Goal: Task Accomplishment & Management: Complete application form

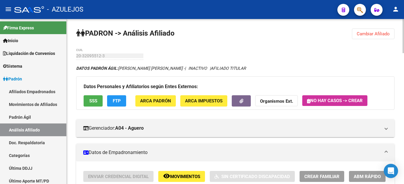
click at [368, 38] on button "Cambiar Afiliado" at bounding box center [373, 34] width 42 height 11
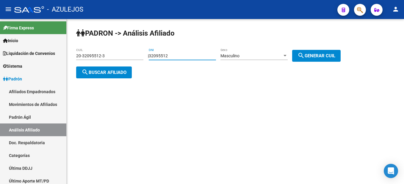
click at [166, 58] on input "32095512" at bounding box center [182, 55] width 67 height 5
type input "27452462"
click at [316, 53] on span "search Generar CUIL" at bounding box center [316, 55] width 38 height 5
type input "20-27452462-7"
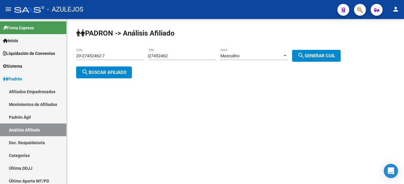
click at [122, 71] on span "search Buscar afiliado" at bounding box center [103, 72] width 45 height 5
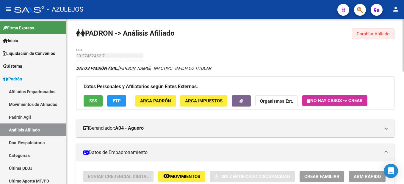
click at [380, 30] on button "Cambiar Afiliado" at bounding box center [373, 34] width 42 height 11
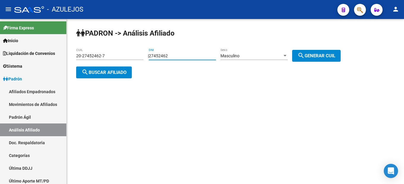
click at [164, 55] on input "27452462" at bounding box center [182, 55] width 67 height 5
type input "29096072"
click at [329, 57] on span "search Generar CUIL" at bounding box center [316, 55] width 38 height 5
type input "20-29096072-0"
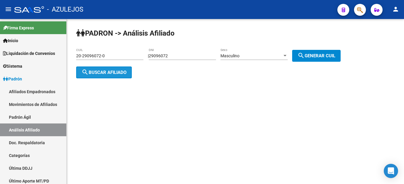
click at [89, 75] on button "search Buscar afiliado" at bounding box center [104, 73] width 56 height 12
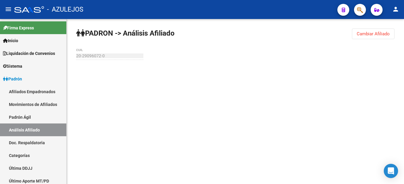
click at [365, 36] on span "Cambiar Afiliado" at bounding box center [372, 33] width 33 height 5
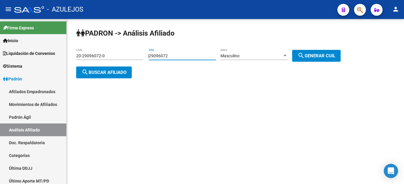
click at [172, 58] on input "29096072" at bounding box center [182, 55] width 67 height 5
type input "29096072"
click at [304, 57] on mat-icon "search" at bounding box center [300, 55] width 7 height 7
click at [330, 57] on span "search Generar CUIL" at bounding box center [316, 55] width 38 height 5
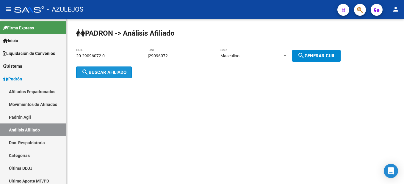
click at [117, 74] on span "search Buscar afiliado" at bounding box center [103, 72] width 45 height 5
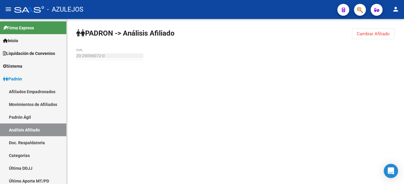
click at [102, 60] on div "20-29096072-0 CUIL" at bounding box center [109, 54] width 67 height 12
click at [378, 36] on span "Cambiar Afiliado" at bounding box center [372, 33] width 33 height 5
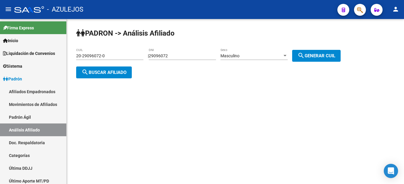
click at [92, 57] on input "20-29096072-0" at bounding box center [109, 55] width 67 height 5
drag, startPoint x: 127, startPoint y: 56, endPoint x: 57, endPoint y: 56, distance: 69.5
click at [57, 56] on mat-sidenav-container "Firma Express Inicio Instructivos Contacto OS Liquidación de Convenios Liquidac…" at bounding box center [202, 101] width 404 height 165
type input "6"
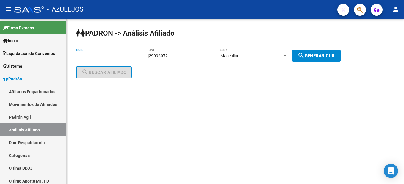
click at [162, 63] on div "29096072 DNI" at bounding box center [182, 56] width 67 height 17
click at [169, 58] on input "29096072" at bounding box center [182, 55] width 67 height 5
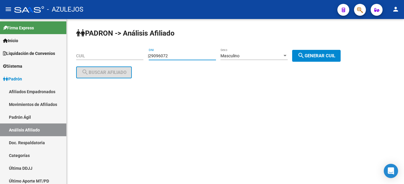
click at [169, 58] on input "29096072" at bounding box center [182, 55] width 67 height 5
type input "25696294"
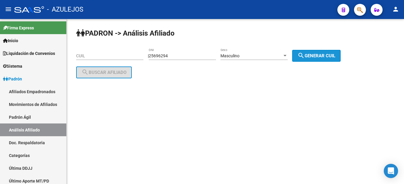
click at [330, 51] on button "search Generar CUIL" at bounding box center [316, 56] width 48 height 12
type input "20-25696294-3"
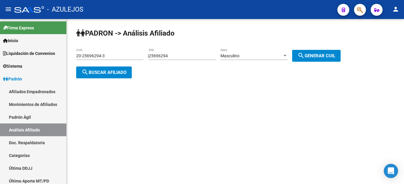
click at [135, 69] on div "PADRON -> Análisis Afiliado 20-25696294-3 CUIL | 25696294 DNI Masculino Sexo se…" at bounding box center [235, 58] width 337 height 78
click at [123, 76] on button "search Buscar afiliado" at bounding box center [104, 73] width 56 height 12
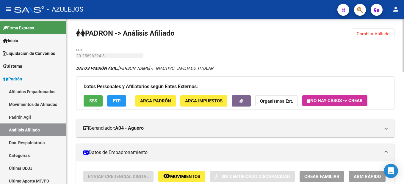
click at [363, 35] on span "Cambiar Afiliado" at bounding box center [372, 33] width 33 height 5
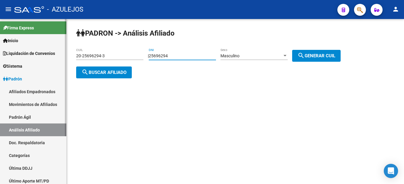
drag, startPoint x: 191, startPoint y: 54, endPoint x: 38, endPoint y: 37, distance: 154.6
click at [38, 37] on mat-sidenav-container "Firma Express Inicio Instructivos Contacto OS Liquidación de Convenios Liquidac…" at bounding box center [202, 101] width 404 height 165
type input "34235623"
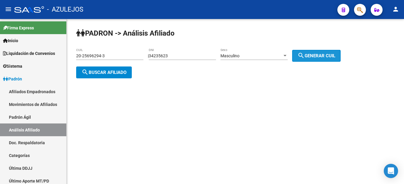
click at [329, 59] on button "search Generar CUIL" at bounding box center [316, 56] width 48 height 12
type input "20-34235623-1"
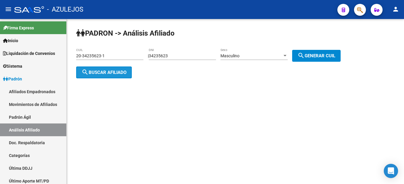
click at [119, 70] on span "search Buscar afiliado" at bounding box center [103, 72] width 45 height 5
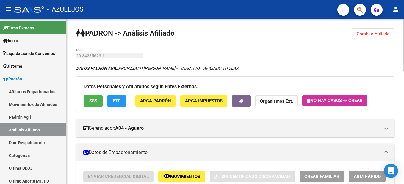
click at [374, 33] on span "Cambiar Afiliado" at bounding box center [372, 33] width 33 height 5
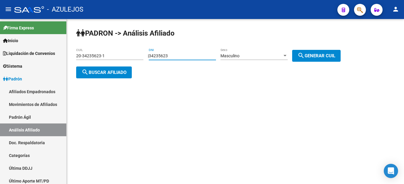
drag, startPoint x: 179, startPoint y: 56, endPoint x: 88, endPoint y: 46, distance: 91.2
click at [88, 46] on div "PADRON -> Análisis Afiliado 20-34235623-1 CUIL | 34235623 DNI Masculino Sexo se…" at bounding box center [235, 58] width 337 height 78
type input "25881005"
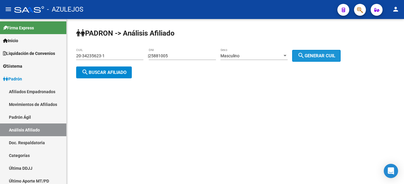
click at [311, 55] on span "search Generar CUIL" at bounding box center [316, 55] width 38 height 5
type input "20-25881005-9"
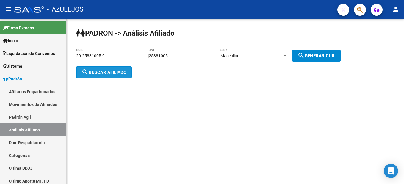
click at [97, 74] on span "search Buscar afiliado" at bounding box center [103, 72] width 45 height 5
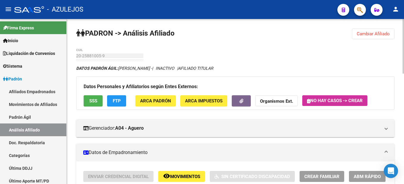
click at [369, 37] on button "Cambiar Afiliado" at bounding box center [373, 34] width 42 height 11
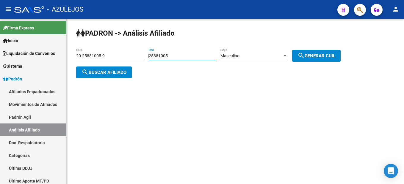
drag, startPoint x: 177, startPoint y: 56, endPoint x: 125, endPoint y: 55, distance: 52.0
click at [125, 55] on app-analisis-afiliado "PADRON -> Análisis Afiliado 20-25881005-9 CUIL | 25881005 DNI Masculino Sexo se…" at bounding box center [210, 63] width 269 height 21
type input "33027471"
click at [273, 62] on div "Masculino Sexo" at bounding box center [253, 56] width 67 height 17
click at [264, 55] on div "Masculino" at bounding box center [251, 55] width 62 height 5
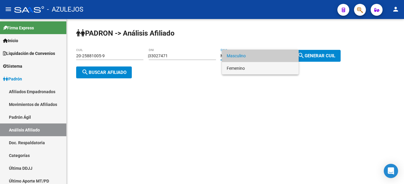
click at [248, 68] on span "Femenino" at bounding box center [259, 68] width 67 height 12
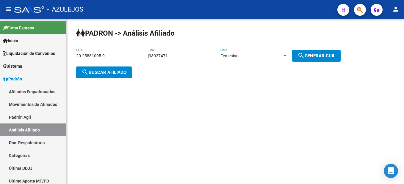
click at [322, 53] on span "search Generar CUIL" at bounding box center [316, 55] width 38 height 5
type input "27-33027471-4"
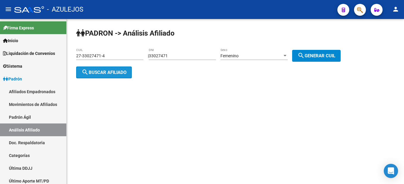
click at [110, 77] on button "search Buscar afiliado" at bounding box center [104, 73] width 56 height 12
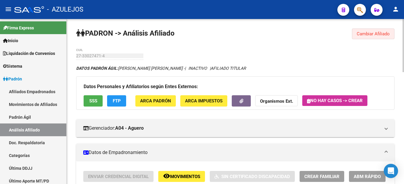
click at [369, 33] on span "Cambiar Afiliado" at bounding box center [372, 33] width 33 height 5
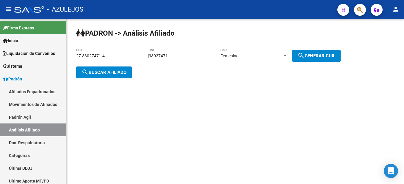
click at [182, 57] on input "33027471" at bounding box center [182, 55] width 67 height 5
type input "35357920"
click at [281, 52] on div "Femenino Sexo" at bounding box center [253, 54] width 67 height 12
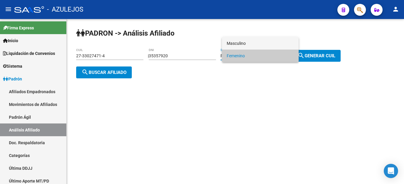
click at [248, 42] on span "Masculino" at bounding box center [259, 43] width 67 height 12
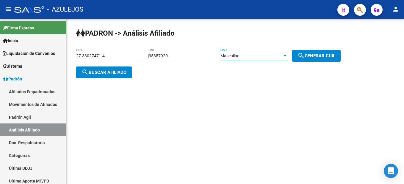
click at [302, 55] on button "search Generar CUIL" at bounding box center [316, 56] width 48 height 12
type input "20-35357920-8"
click at [107, 72] on span "search Buscar afiliado" at bounding box center [103, 72] width 45 height 5
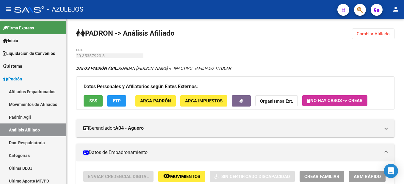
click at [361, 32] on span "Cambiar Afiliado" at bounding box center [372, 33] width 33 height 5
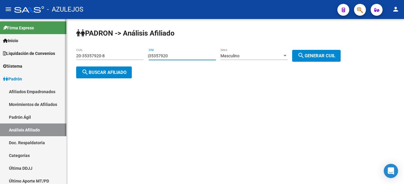
drag, startPoint x: 193, startPoint y: 57, endPoint x: 50, endPoint y: 58, distance: 143.0
click at [50, 58] on mat-sidenav-container "Firma Express Inicio Instructivos Contacto OS Liquidación de Convenios Liquidac…" at bounding box center [202, 101] width 404 height 165
type input "39032407"
click at [313, 57] on span "search Generar CUIL" at bounding box center [316, 55] width 38 height 5
type input "20-39032407-4"
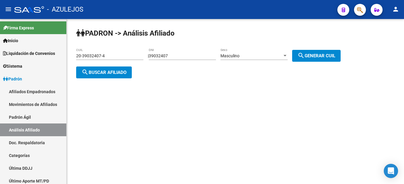
click at [119, 70] on span "search Buscar afiliado" at bounding box center [103, 72] width 45 height 5
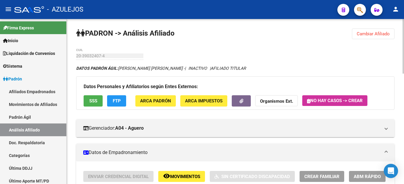
click at [358, 34] on span "Cambiar Afiliado" at bounding box center [372, 33] width 33 height 5
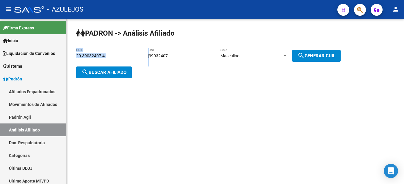
drag, startPoint x: 187, startPoint y: 53, endPoint x: 94, endPoint y: 47, distance: 92.9
click at [94, 47] on div "PADRON -> Análisis Afiliado 20-39032407-4 CUIL | 39032407 DNI Masculino Sexo se…" at bounding box center [235, 58] width 337 height 78
drag, startPoint x: 94, startPoint y: 47, endPoint x: 180, endPoint y: 58, distance: 86.0
click at [177, 58] on input "39032407" at bounding box center [182, 55] width 67 height 5
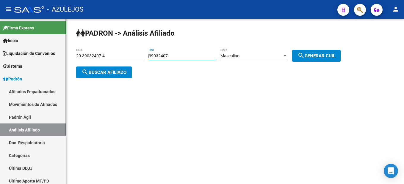
drag, startPoint x: 182, startPoint y: 57, endPoint x: 44, endPoint y: 41, distance: 139.2
click at [44, 41] on mat-sidenav-container "Firma Express Inicio Instructivos Contacto OS Liquidación de Convenios Liquidac…" at bounding box center [202, 101] width 404 height 165
type input "34076213"
click at [312, 62] on div "PADRON -> Análisis Afiliado 20-39032407-4 CUIL | 34076213 DNI Masculino Sexo se…" at bounding box center [235, 58] width 337 height 78
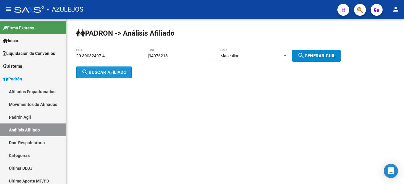
click at [108, 69] on button "search Buscar afiliado" at bounding box center [104, 73] width 56 height 12
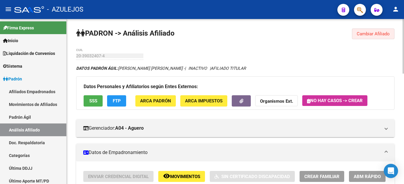
click at [360, 33] on span "Cambiar Afiliado" at bounding box center [372, 33] width 33 height 5
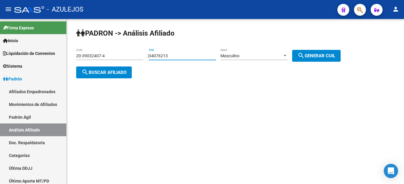
drag, startPoint x: 185, startPoint y: 56, endPoint x: 136, endPoint y: 53, distance: 49.7
click at [136, 53] on app-analisis-afiliado "PADRON -> Análisis Afiliado 20-39032407-4 CUIL | 34076213 DNI Masculino Sexo se…" at bounding box center [210, 63] width 269 height 21
click at [312, 53] on span "search Generar CUIL" at bounding box center [316, 55] width 38 height 5
type input "20-34076213-5"
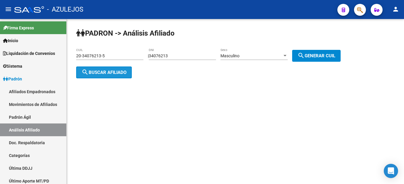
click at [104, 76] on button "search Buscar afiliado" at bounding box center [104, 73] width 56 height 12
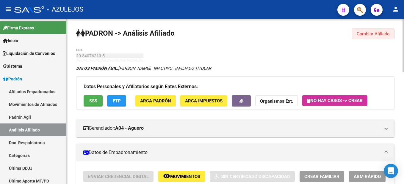
click at [380, 33] on span "Cambiar Afiliado" at bounding box center [372, 33] width 33 height 5
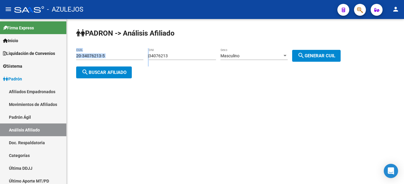
drag, startPoint x: 201, startPoint y: 53, endPoint x: 76, endPoint y: 50, distance: 125.7
click at [76, 50] on div "PADRON -> Análisis Afiliado 20-34076213-5 CUIL | 34076213 DNI Masculino Sexo se…" at bounding box center [235, 58] width 337 height 78
click at [181, 56] on input "34076213" at bounding box center [182, 55] width 67 height 5
drag, startPoint x: 172, startPoint y: 56, endPoint x: 74, endPoint y: 41, distance: 99.5
click at [74, 41] on div "PADRON -> Análisis Afiliado 20-34076213-5 CUIL | 34076213 DNI Masculino Sexo se…" at bounding box center [235, 58] width 337 height 78
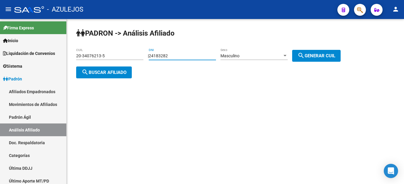
type input "24183282"
click at [311, 57] on span "search Generar CUIL" at bounding box center [316, 55] width 38 height 5
type input "20-24183282-2"
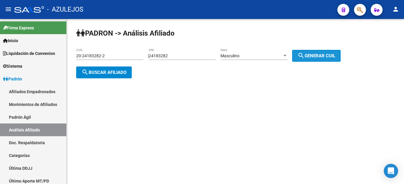
click at [311, 57] on span "search Generar CUIL" at bounding box center [316, 55] width 38 height 5
click at [133, 71] on app-analisis-afiliado "PADRON -> Análisis Afiliado 20-24183282-2 CUIL | 24183282 DNI Masculino Sexo se…" at bounding box center [210, 63] width 269 height 21
click at [121, 72] on span "search Buscar afiliado" at bounding box center [103, 72] width 45 height 5
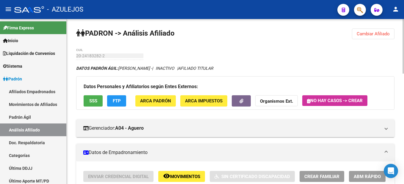
click at [353, 38] on button "Cambiar Afiliado" at bounding box center [373, 34] width 42 height 11
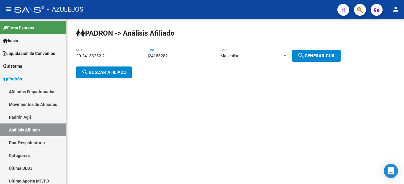
drag, startPoint x: 192, startPoint y: 54, endPoint x: 122, endPoint y: 53, distance: 70.1
click at [121, 53] on app-analisis-afiliado "PADRON -> Análisis Afiliado 20-24183282-2 CUIL | 24183282 DNI Masculino Sexo se…" at bounding box center [210, 63] width 269 height 21
type input "21055979"
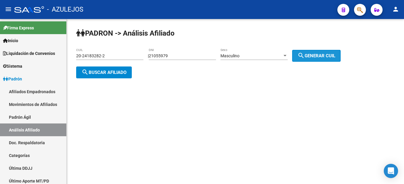
click at [322, 54] on span "search Generar CUIL" at bounding box center [316, 55] width 38 height 5
type input "20-21055979-6"
click at [108, 72] on span "search Buscar afiliado" at bounding box center [103, 72] width 45 height 5
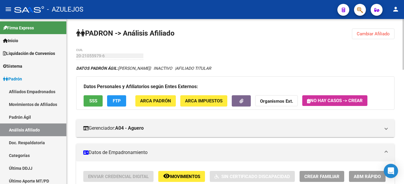
click at [362, 35] on span "Cambiar Afiliado" at bounding box center [372, 33] width 33 height 5
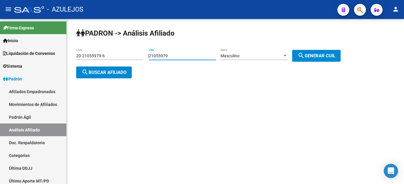
drag, startPoint x: 183, startPoint y: 56, endPoint x: 132, endPoint y: 50, distance: 51.2
click at [132, 53] on app-analisis-afiliado "PADRON -> Análisis Afiliado 20-21055979-6 CUIL | 21055979 DNI Masculino Sexo se…" at bounding box center [210, 63] width 269 height 21
type input "36747345"
click at [314, 53] on span "search Generar CUIL" at bounding box center [316, 55] width 38 height 5
type input "20-36747345-3"
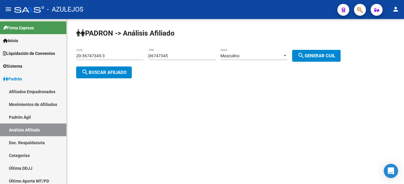
click at [131, 73] on button "search Buscar afiliado" at bounding box center [104, 73] width 56 height 12
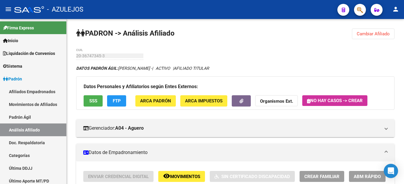
click at [382, 36] on span "Cambiar Afiliado" at bounding box center [372, 33] width 33 height 5
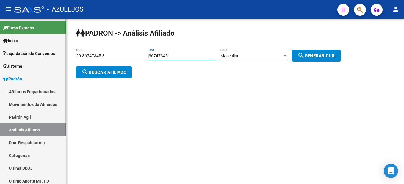
drag, startPoint x: 196, startPoint y: 53, endPoint x: 0, endPoint y: 23, distance: 198.7
click at [0, 23] on html "menu - AZULEJOS person Firma Express Inicio Instructivos Contacto OS Liquidació…" at bounding box center [202, 92] width 404 height 184
type input "37136702"
click at [325, 59] on button "search Generar CUIL" at bounding box center [316, 56] width 48 height 12
type input "20-37136702-1"
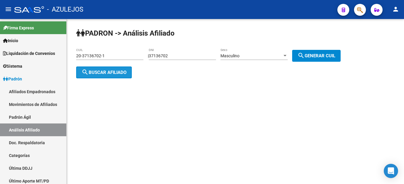
click at [115, 73] on span "search Buscar afiliado" at bounding box center [103, 72] width 45 height 5
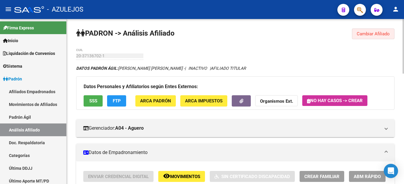
click at [389, 33] on span "Cambiar Afiliado" at bounding box center [372, 33] width 33 height 5
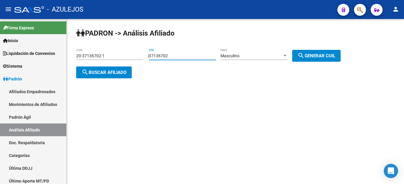
drag, startPoint x: 193, startPoint y: 56, endPoint x: 89, endPoint y: 48, distance: 103.8
click at [89, 48] on div "PADRON -> Análisis Afiliado 20-37136702-1 CUIL | 37136702 DNI Masculino Sexo se…" at bounding box center [235, 58] width 337 height 78
type input "31632299"
click at [330, 56] on span "search Generar CUIL" at bounding box center [316, 55] width 38 height 5
type input "23-31632299-9"
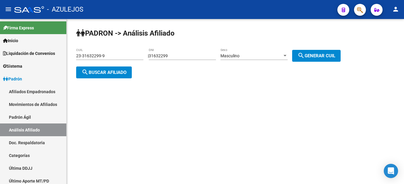
click at [106, 70] on span "search Buscar afiliado" at bounding box center [103, 72] width 45 height 5
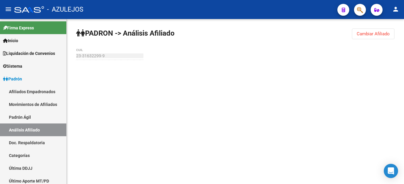
click at [366, 32] on span "Cambiar Afiliado" at bounding box center [372, 33] width 33 height 5
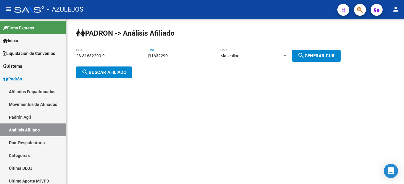
drag, startPoint x: 182, startPoint y: 56, endPoint x: 88, endPoint y: 50, distance: 94.1
click at [87, 53] on app-analisis-afiliado "PADRON -> Análisis Afiliado 23-31632299-9 CUIL | 31632299 DNI Masculino Sexo se…" at bounding box center [210, 63] width 269 height 21
type input "31632299"
click at [330, 55] on span "search Generar CUIL" at bounding box center [316, 55] width 38 height 5
click at [103, 73] on span "search Buscar afiliado" at bounding box center [103, 72] width 45 height 5
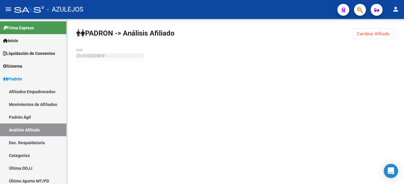
click at [368, 37] on button "Cambiar Afiliado" at bounding box center [373, 34] width 42 height 11
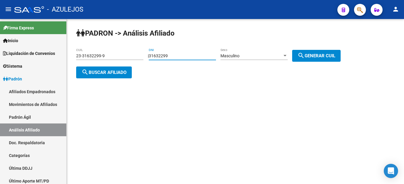
drag, startPoint x: 210, startPoint y: 53, endPoint x: 89, endPoint y: 54, distance: 120.7
click at [89, 54] on app-analisis-afiliado "PADRON -> Análisis Afiliado 23-31632299-9 CUIL | 31632299 DNI Masculino Sexo se…" at bounding box center [210, 63] width 269 height 21
type input "33902258"
click at [317, 52] on button "search Generar CUIL" at bounding box center [316, 56] width 48 height 12
type input "20-33902258-6"
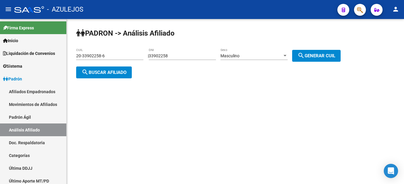
click at [94, 75] on span "search Buscar afiliado" at bounding box center [103, 72] width 45 height 5
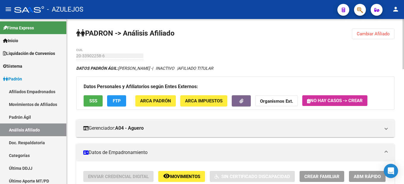
click at [374, 34] on span "Cambiar Afiliado" at bounding box center [372, 33] width 33 height 5
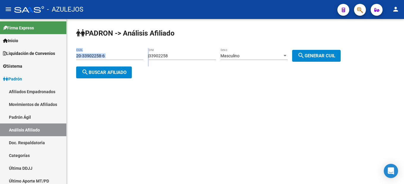
drag, startPoint x: 187, startPoint y: 59, endPoint x: 105, endPoint y: 51, distance: 82.4
click at [105, 53] on app-analisis-afiliado "PADRON -> Análisis Afiliado 20-33902258-6 CUIL | 33902258 DNI Masculino Sexo se…" at bounding box center [210, 63] width 269 height 21
click at [176, 59] on div "33902258 DNI" at bounding box center [182, 54] width 67 height 12
drag, startPoint x: 179, startPoint y: 58, endPoint x: 146, endPoint y: 58, distance: 32.4
click at [146, 58] on div "PADRON -> Análisis Afiliado 20-33902258-6 CUIL | 33902258 DNI Masculino Sexo se…" at bounding box center [235, 58] width 337 height 78
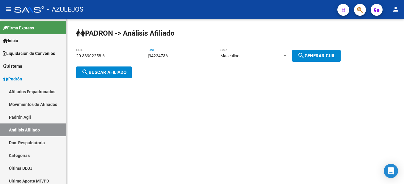
type input "34224736"
click at [322, 51] on button "search Generar CUIL" at bounding box center [316, 56] width 48 height 12
click at [245, 58] on div "Masculino" at bounding box center [251, 55] width 62 height 5
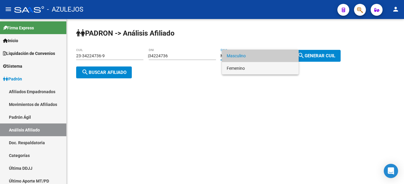
click at [250, 71] on span "Femenino" at bounding box center [259, 68] width 67 height 12
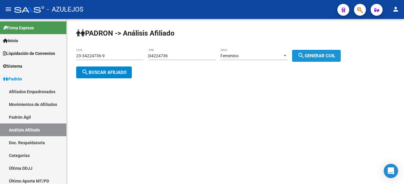
click at [327, 55] on span "search Generar CUIL" at bounding box center [316, 55] width 38 height 5
type input "27-34224736-4"
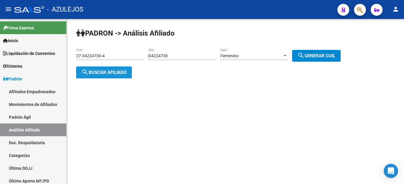
click at [100, 73] on span "search Buscar afiliado" at bounding box center [103, 72] width 45 height 5
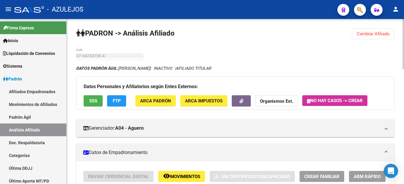
click at [381, 32] on span "Cambiar Afiliado" at bounding box center [372, 33] width 33 height 5
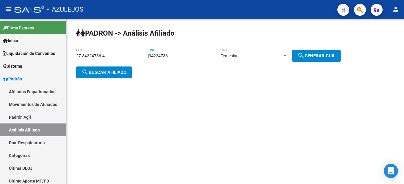
drag, startPoint x: 190, startPoint y: 54, endPoint x: 169, endPoint y: 55, distance: 20.8
click at [169, 55] on input "34224736" at bounding box center [182, 55] width 67 height 5
drag, startPoint x: 180, startPoint y: 59, endPoint x: 135, endPoint y: 52, distance: 45.4
click at [135, 53] on app-analisis-afiliado "PADRON -> Análisis Afiliado 27-34224736-4 CUIL | 34224736 DNI Femenino Sexo sea…" at bounding box center [210, 63] width 269 height 21
drag, startPoint x: 135, startPoint y: 52, endPoint x: 170, endPoint y: 54, distance: 35.2
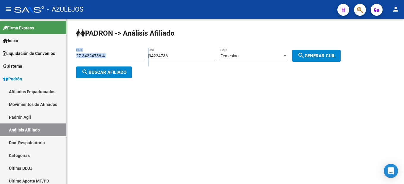
click at [170, 54] on input "34224736" at bounding box center [182, 55] width 67 height 5
drag, startPoint x: 176, startPoint y: 55, endPoint x: 141, endPoint y: 55, distance: 35.7
click at [141, 55] on app-analisis-afiliado "PADRON -> Análisis Afiliado 27-34224736-4 CUIL | 34224736 DNI Femenino Sexo sea…" at bounding box center [210, 63] width 269 height 21
type input "20055781"
click at [318, 56] on span "search Generar CUIL" at bounding box center [316, 55] width 38 height 5
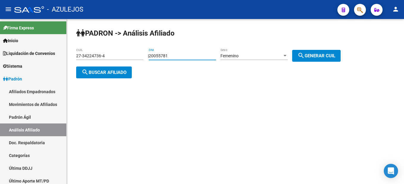
type input "27-20055781-1"
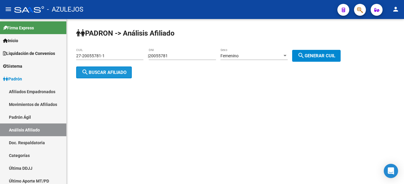
click at [97, 75] on button "search Buscar afiliado" at bounding box center [104, 73] width 56 height 12
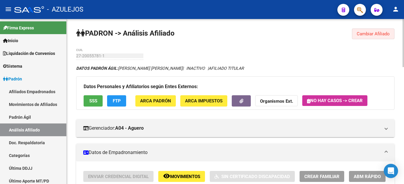
click at [384, 31] on button "Cambiar Afiliado" at bounding box center [373, 34] width 42 height 11
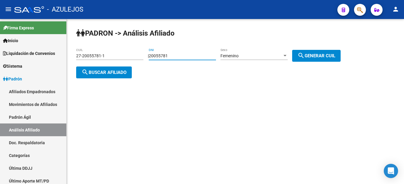
drag, startPoint x: 177, startPoint y: 56, endPoint x: 133, endPoint y: 60, distance: 44.2
click at [133, 60] on app-analisis-afiliado "PADRON -> Análisis Afiliado 27-20055781-1 CUIL | 20055781 DNI Femenino Sexo sea…" at bounding box center [210, 63] width 269 height 21
type input "33536628"
click at [335, 56] on span "search Generar CUIL" at bounding box center [316, 55] width 38 height 5
type input "27-33536628-5"
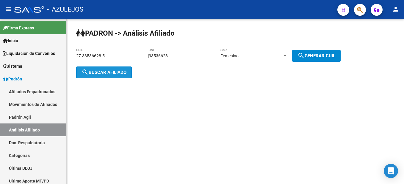
click at [114, 71] on span "search Buscar afiliado" at bounding box center [103, 72] width 45 height 5
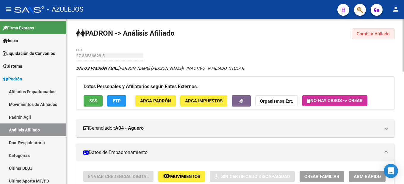
click at [377, 36] on span "Cambiar Afiliado" at bounding box center [372, 33] width 33 height 5
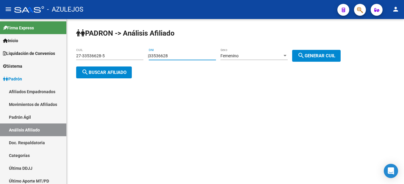
drag, startPoint x: 188, startPoint y: 56, endPoint x: 129, endPoint y: 53, distance: 59.5
click at [129, 53] on app-analisis-afiliado "PADRON -> Análisis Afiliado 27-33536628-5 CUIL | 33536628 DNI Femenino Sexo sea…" at bounding box center [210, 63] width 269 height 21
type input "29392491"
click at [268, 56] on div "Femenino" at bounding box center [251, 55] width 62 height 5
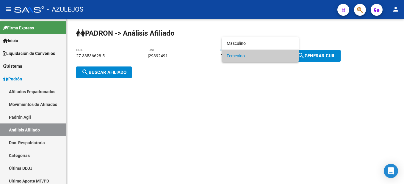
click at [248, 55] on span "Femenino" at bounding box center [259, 56] width 67 height 12
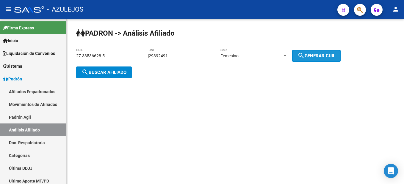
click at [333, 56] on span "search Generar CUIL" at bounding box center [316, 55] width 38 height 5
type input "27-29392491-6"
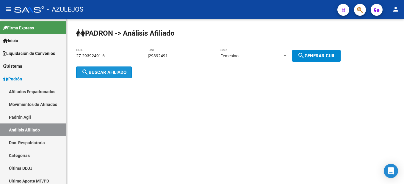
click at [110, 72] on span "search Buscar afiliado" at bounding box center [103, 72] width 45 height 5
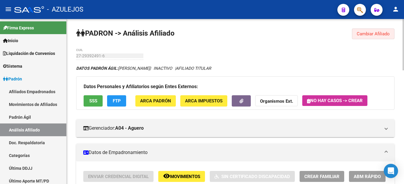
click at [375, 33] on span "Cambiar Afiliado" at bounding box center [372, 33] width 33 height 5
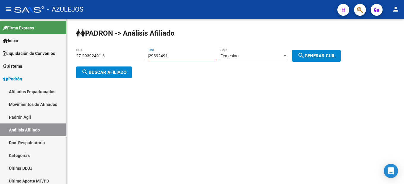
drag, startPoint x: 187, startPoint y: 56, endPoint x: 128, endPoint y: 53, distance: 59.0
click at [128, 53] on app-analisis-afiliado "PADRON -> Análisis Afiliado 27-29392491-6 CUIL | 29392491 DNI Femenino Sexo sea…" at bounding box center [210, 63] width 269 height 21
type input "28495847"
click at [331, 54] on span "search Generar CUIL" at bounding box center [316, 55] width 38 height 5
type input "27-28495847-6"
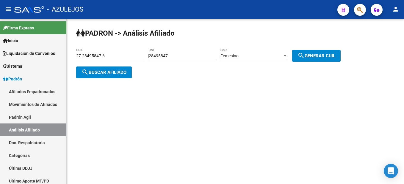
click at [110, 68] on button "search Buscar afiliado" at bounding box center [104, 73] width 56 height 12
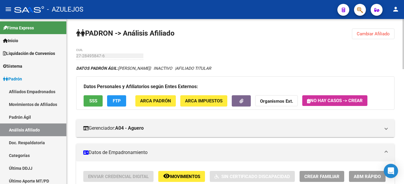
click at [208, 66] on span "AFILIADO TITULAR" at bounding box center [193, 68] width 35 height 5
click at [373, 37] on button "Cambiar Afiliado" at bounding box center [373, 34] width 42 height 11
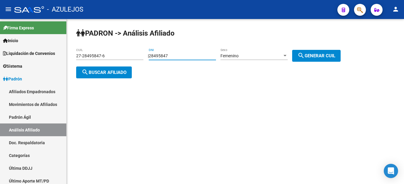
drag, startPoint x: 183, startPoint y: 56, endPoint x: 106, endPoint y: 47, distance: 78.5
click at [106, 47] on div "PADRON -> Análisis Afiliado 27-28495847-6 CUIL | 28495847 DNI Femenino Sexo sea…" at bounding box center [235, 58] width 337 height 78
type input "30707010"
click at [256, 56] on div "Femenino" at bounding box center [251, 55] width 62 height 5
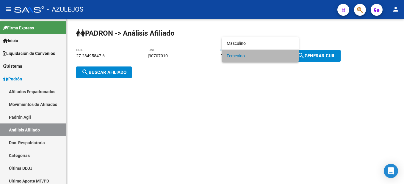
click at [261, 56] on span "Femenino" at bounding box center [259, 56] width 67 height 12
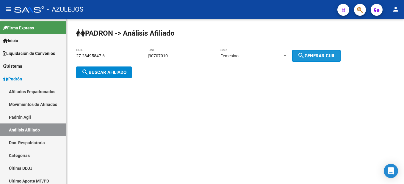
click at [327, 59] on button "search Generar CUIL" at bounding box center [316, 56] width 48 height 12
type input "27-30707010-9"
click at [327, 59] on button "search Generar CUIL" at bounding box center [316, 56] width 48 height 12
click at [97, 73] on span "search Buscar afiliado" at bounding box center [103, 72] width 45 height 5
